Goal: Task Accomplishment & Management: Complete application form

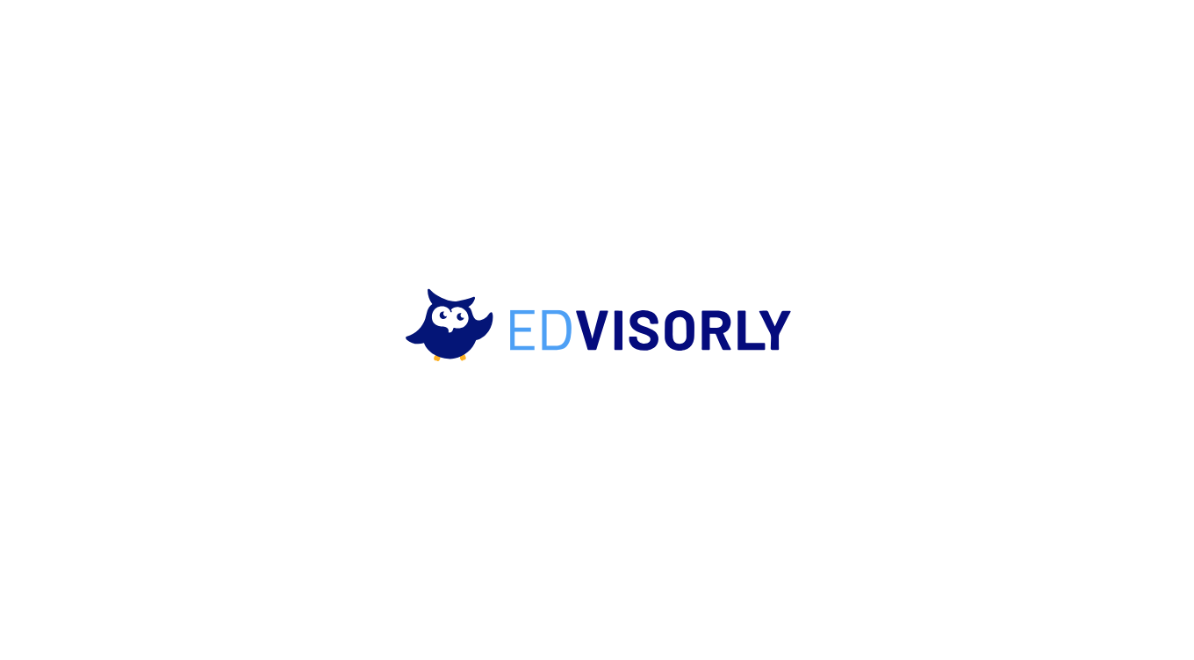
click at [613, 444] on icon at bounding box center [597, 329] width 527 height 1142
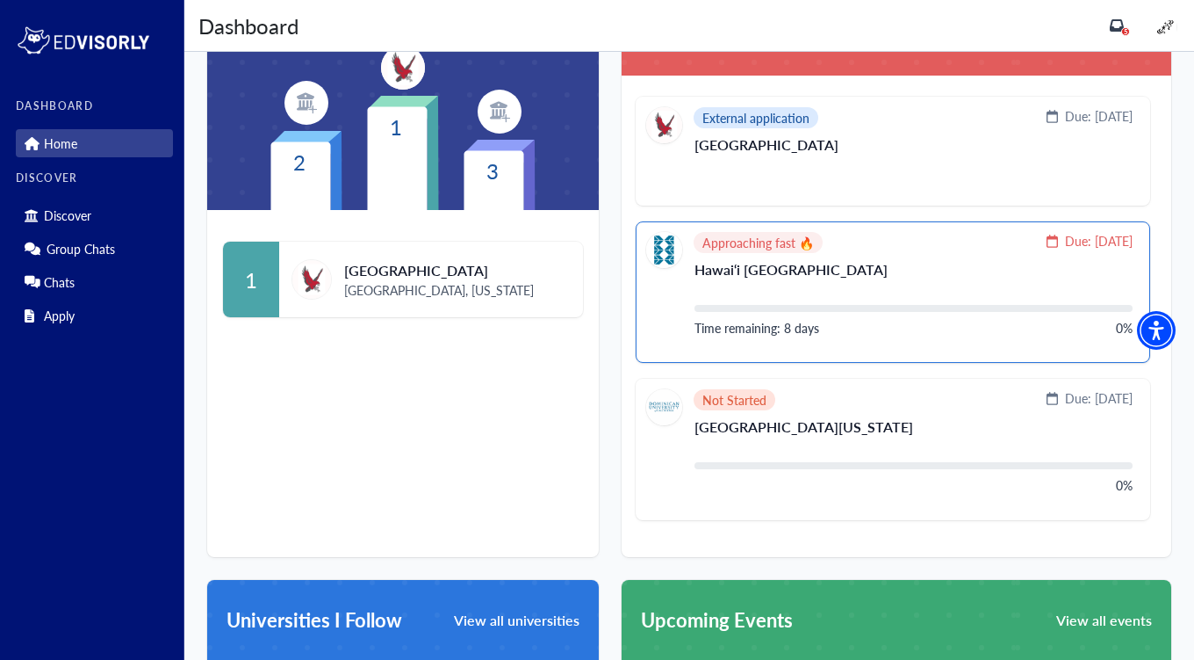
scroll to position [512, 0]
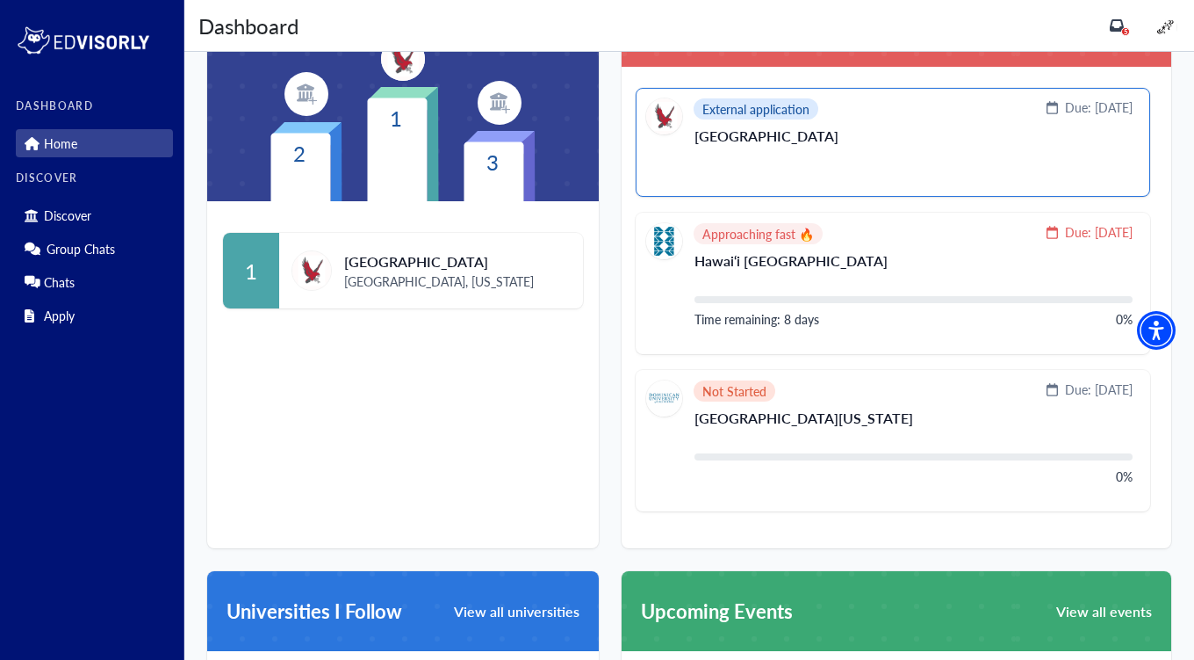
click at [747, 129] on p "[GEOGRAPHIC_DATA]" at bounding box center [914, 143] width 438 height 28
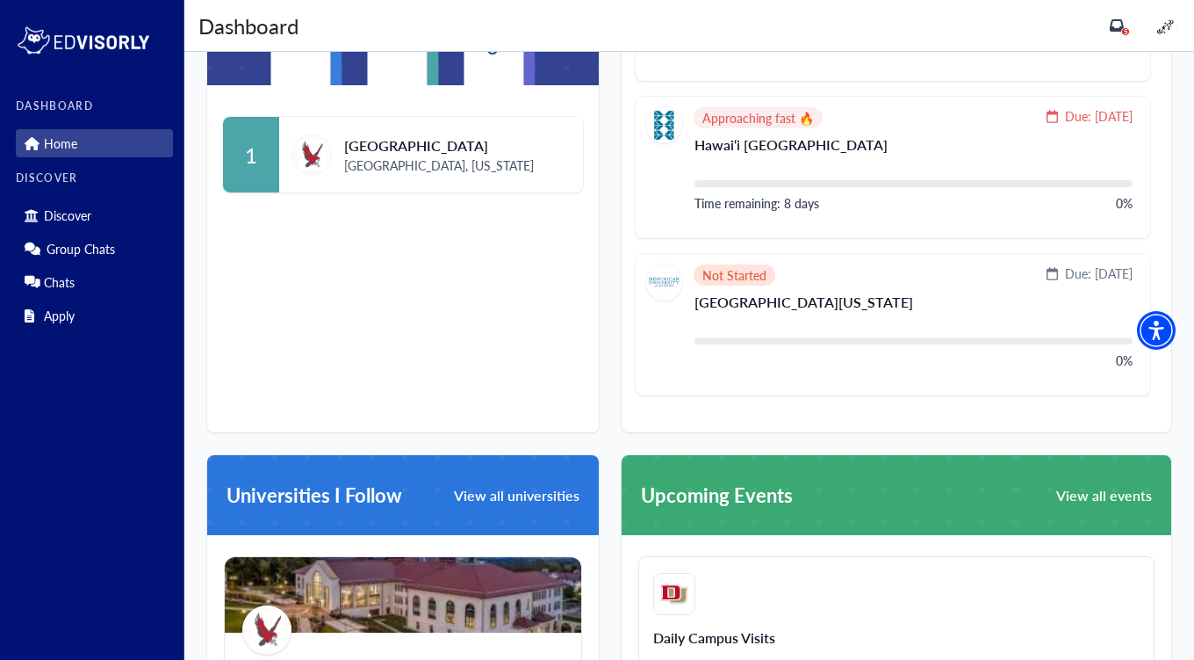
scroll to position [624, 0]
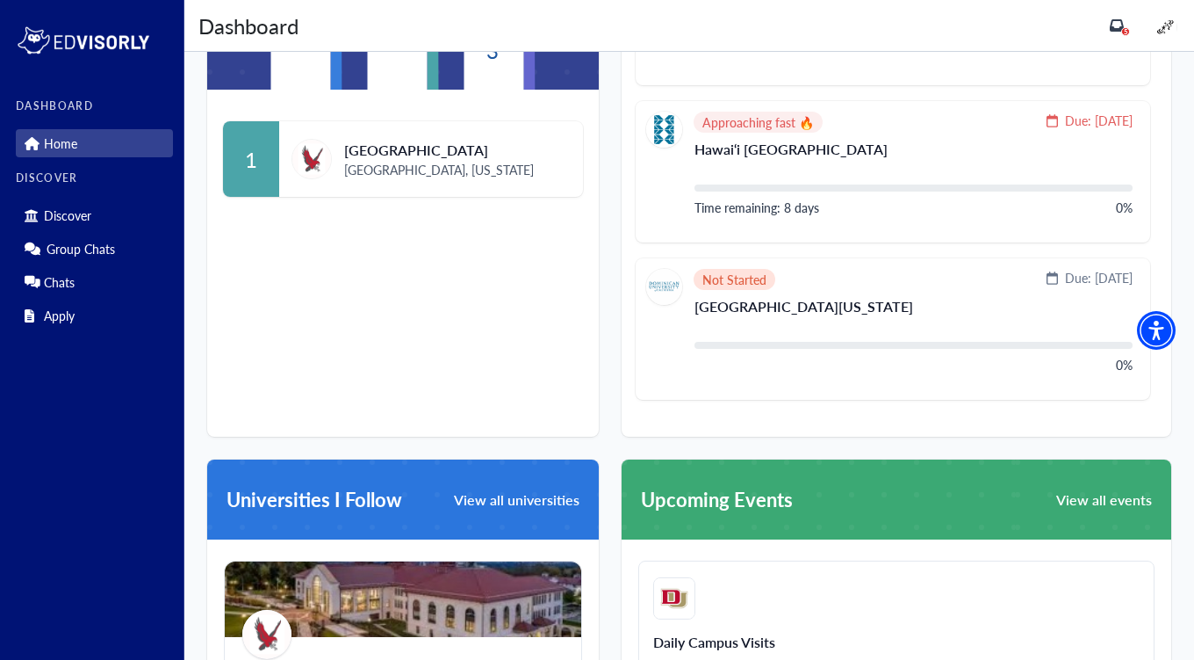
click at [372, 157] on span "[GEOGRAPHIC_DATA]" at bounding box center [439, 150] width 190 height 21
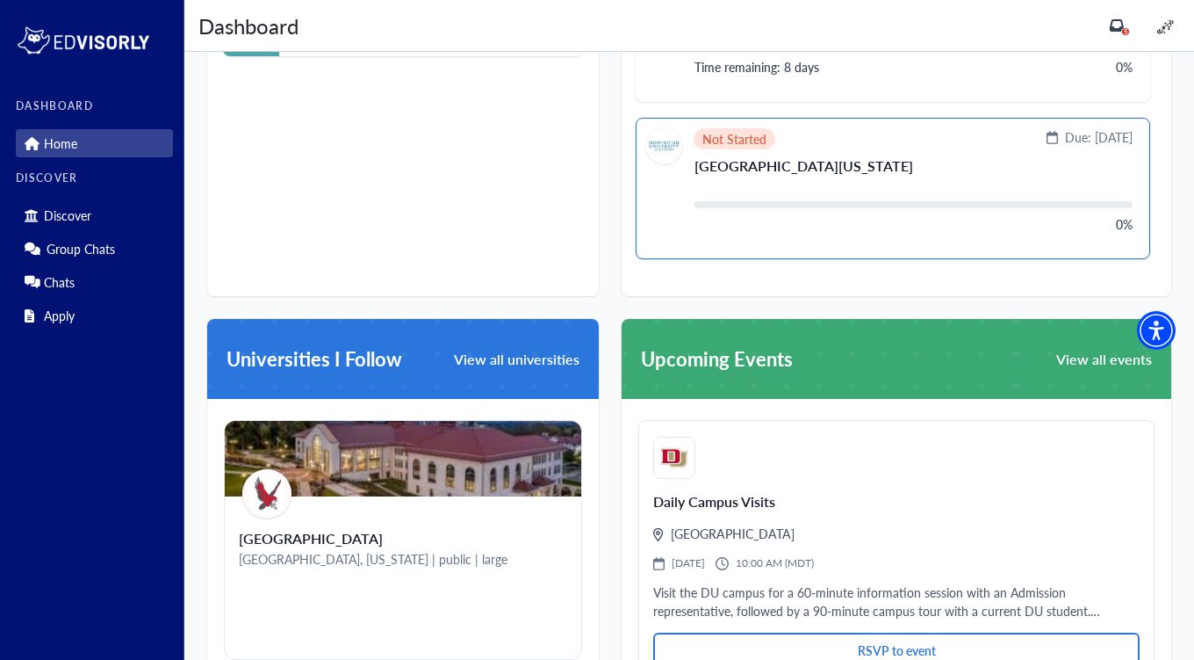
scroll to position [763, 0]
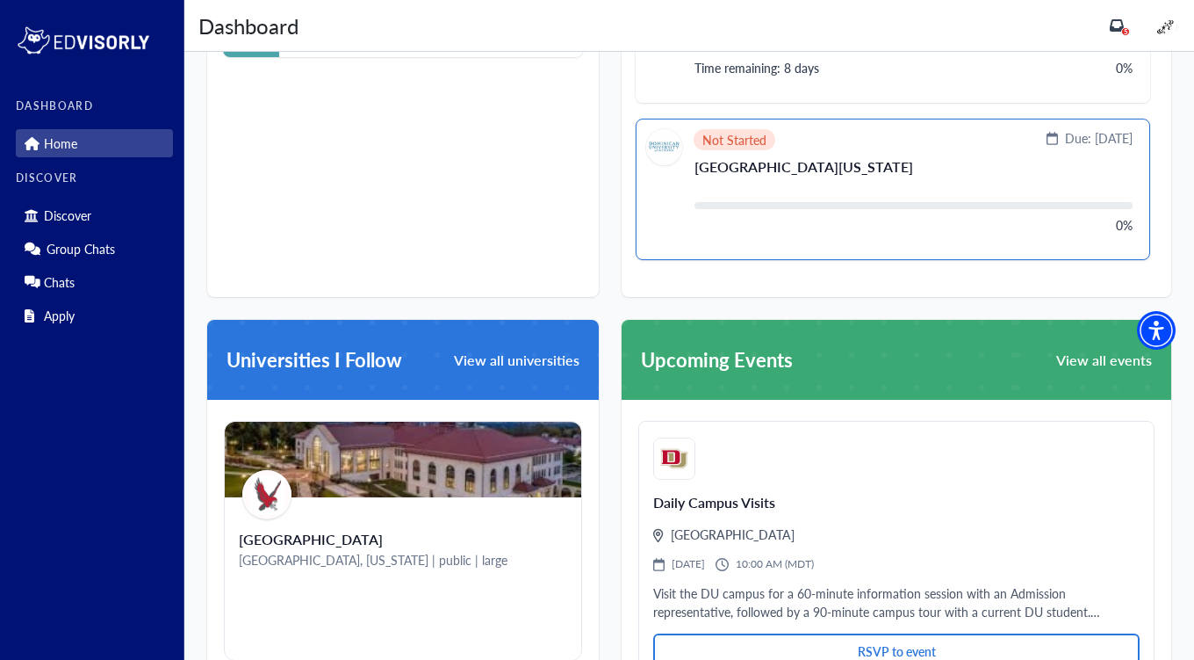
click at [739, 148] on div "Not Started" at bounding box center [735, 139] width 82 height 21
